Goal: Browse casually

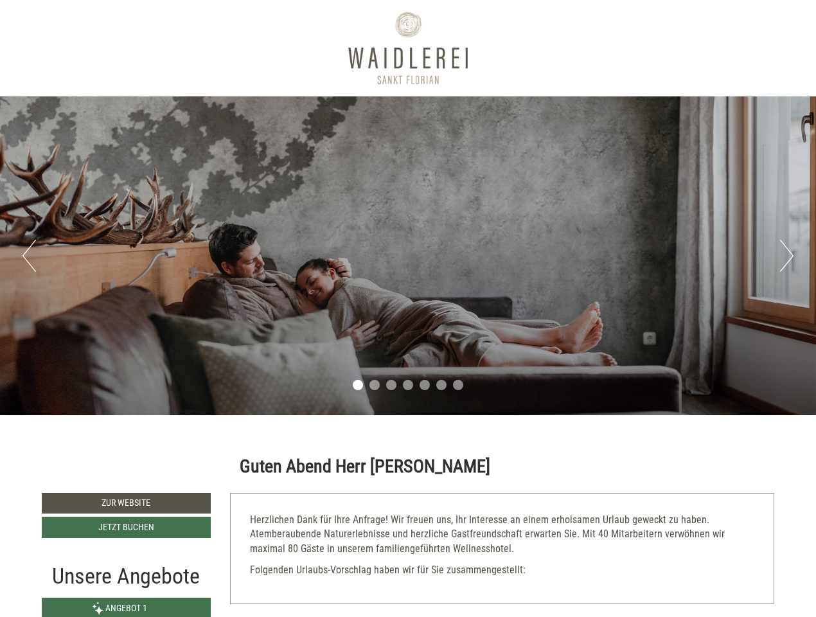
click at [408, 309] on div "Previous Next 1 2 3 4 5 6 7" at bounding box center [408, 255] width 816 height 319
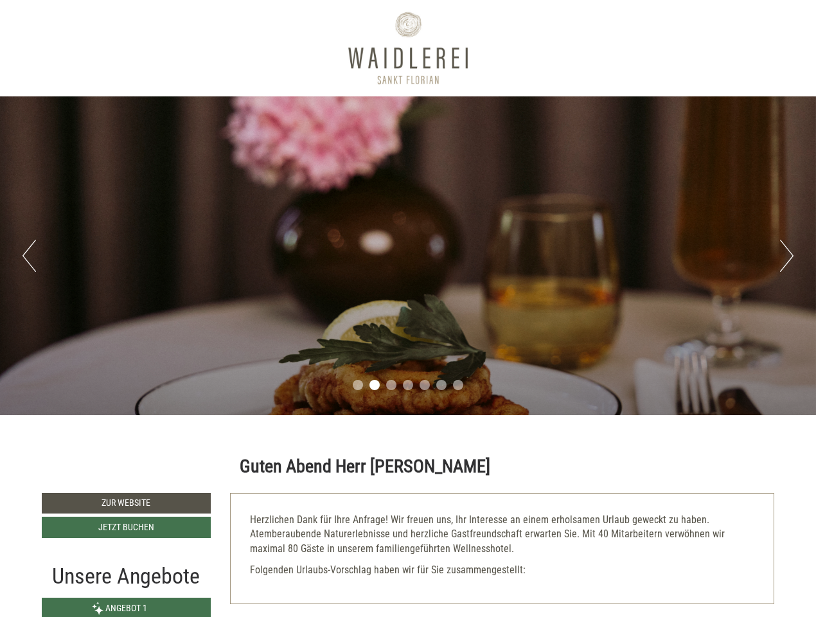
click at [29, 256] on button "Previous" at bounding box center [28, 256] width 13 height 32
click at [408, 256] on div "Previous Next 1 2 3 4 5 6 7" at bounding box center [408, 255] width 816 height 319
click at [787, 256] on button "Next" at bounding box center [786, 256] width 13 height 32
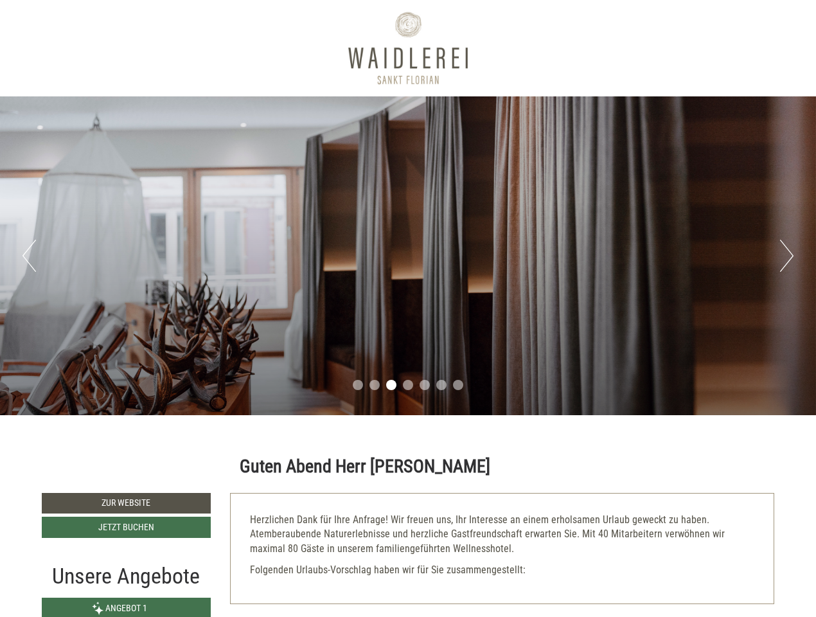
click at [358, 385] on li "1" at bounding box center [358, 385] width 10 height 10
click at [375, 385] on li "2" at bounding box center [375, 385] width 10 height 10
click at [391, 385] on li "3" at bounding box center [391, 385] width 10 height 10
click at [408, 385] on li "4" at bounding box center [408, 385] width 10 height 10
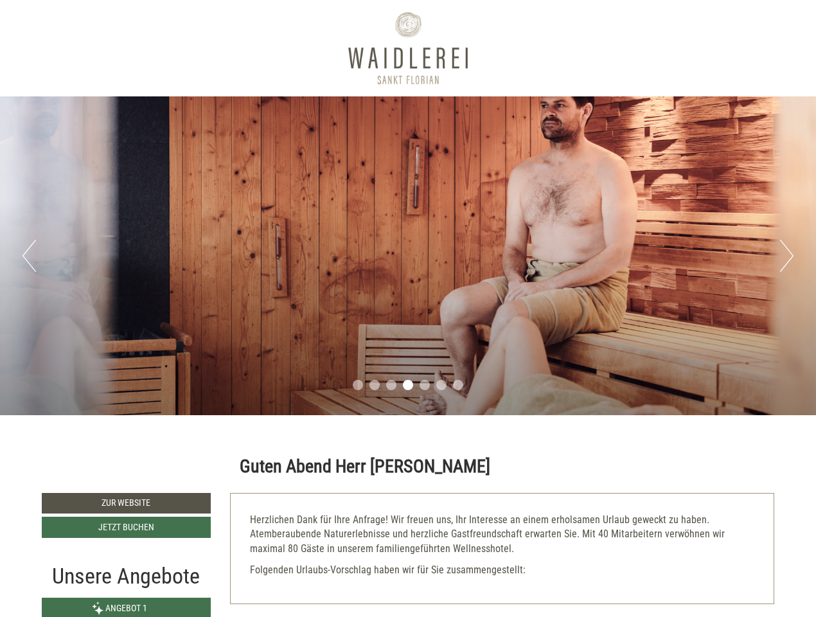
click at [425, 385] on li "5" at bounding box center [425, 385] width 10 height 10
click at [442, 385] on li "6" at bounding box center [441, 385] width 10 height 10
